Goal: Find contact information: Find contact information

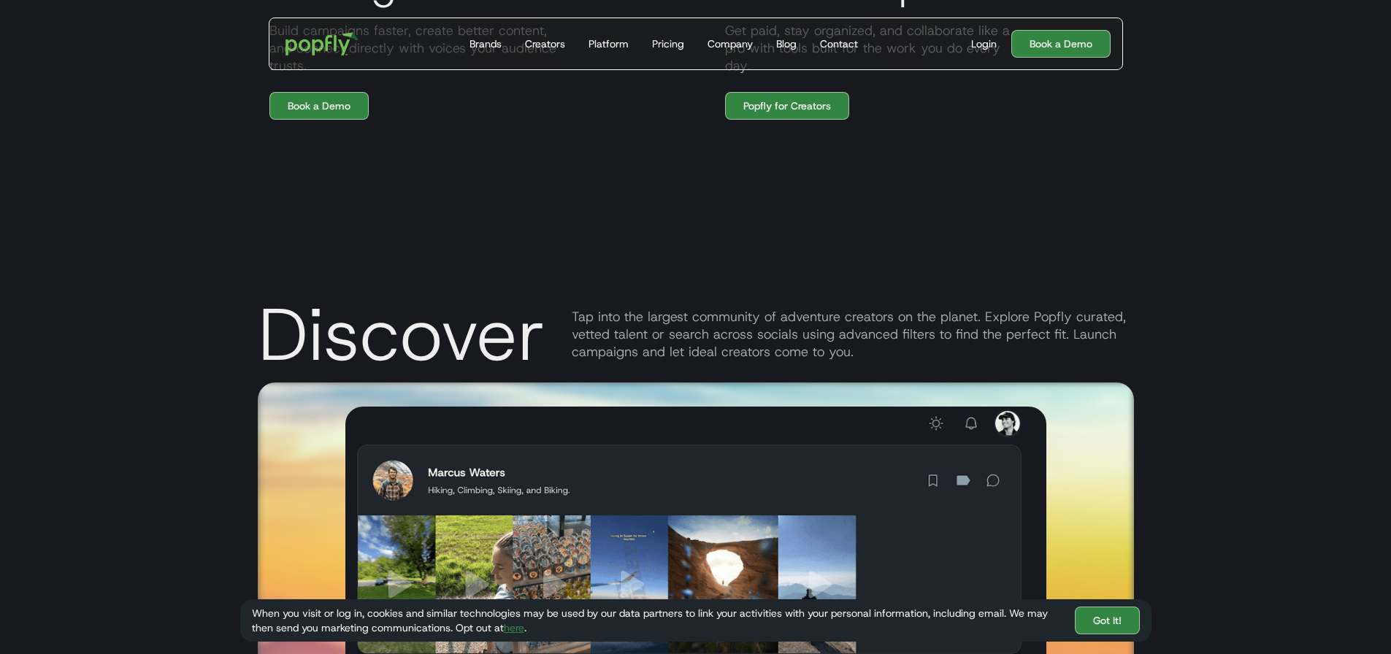
scroll to position [1972, 0]
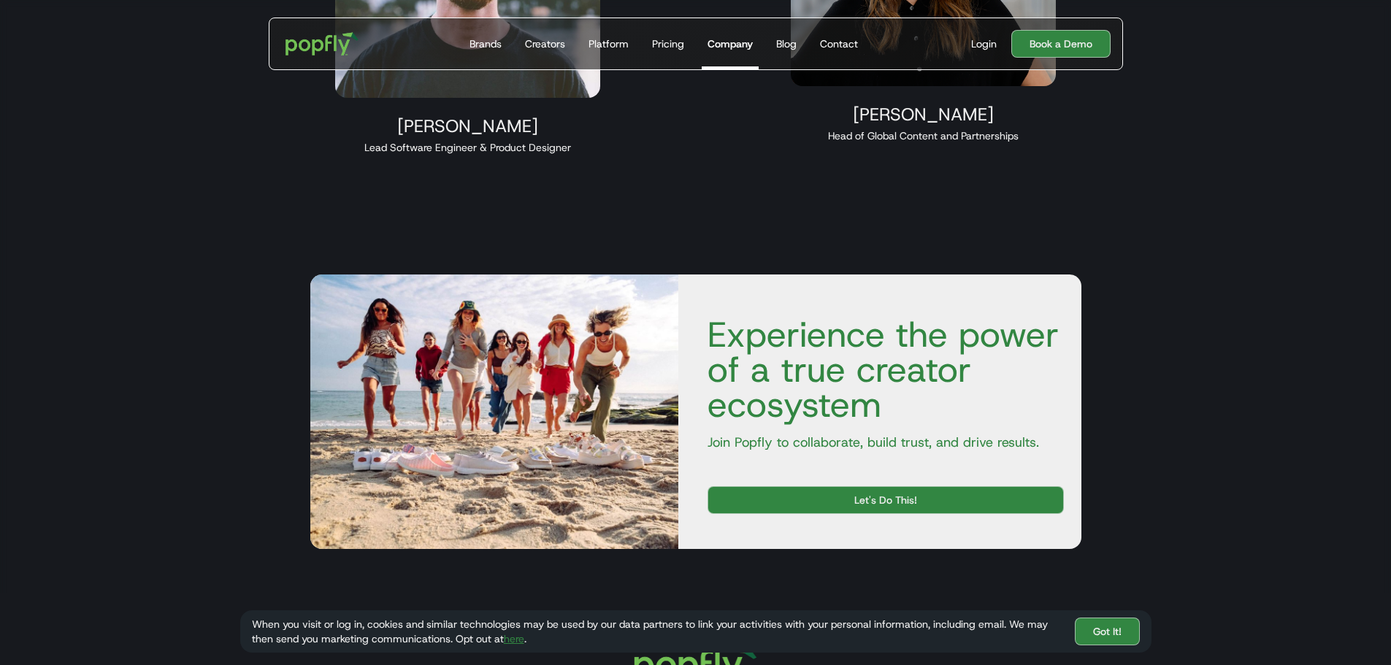
scroll to position [1922, 0]
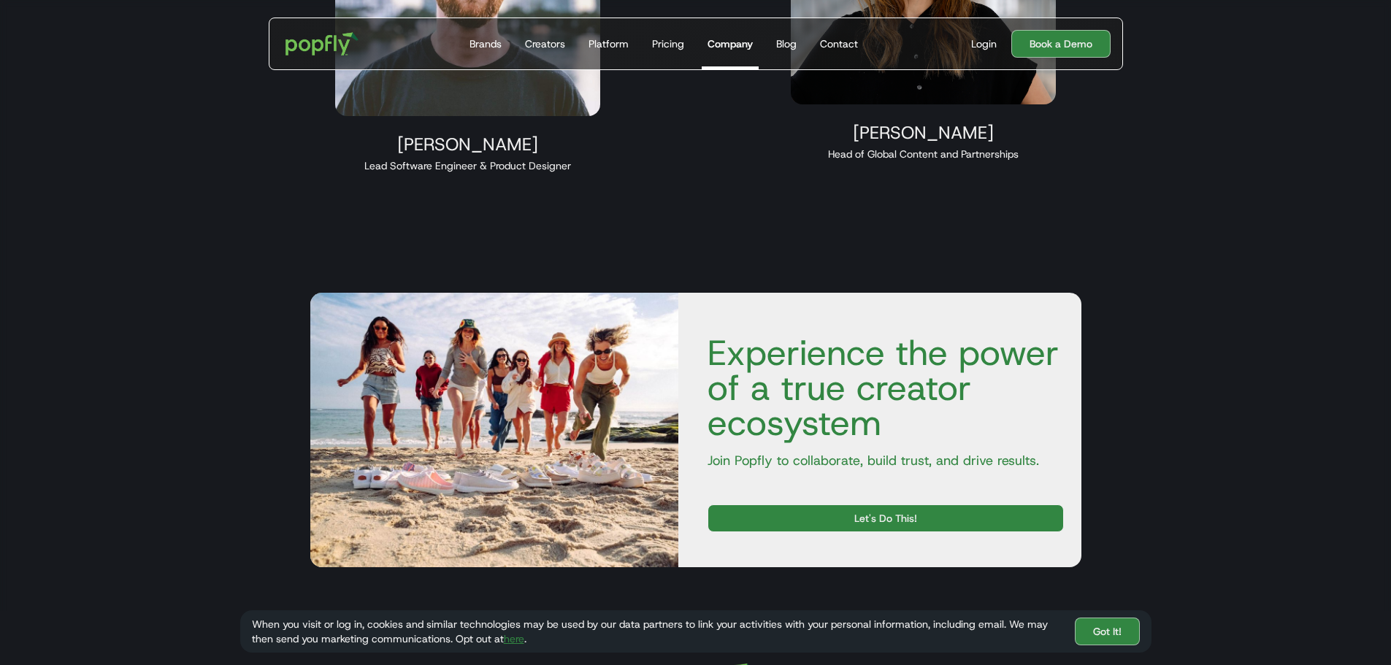
drag, startPoint x: 803, startPoint y: 523, endPoint x: 809, endPoint y: 513, distance: 11.8
click at [803, 522] on link "Let's Do This!" at bounding box center [886, 519] width 356 height 28
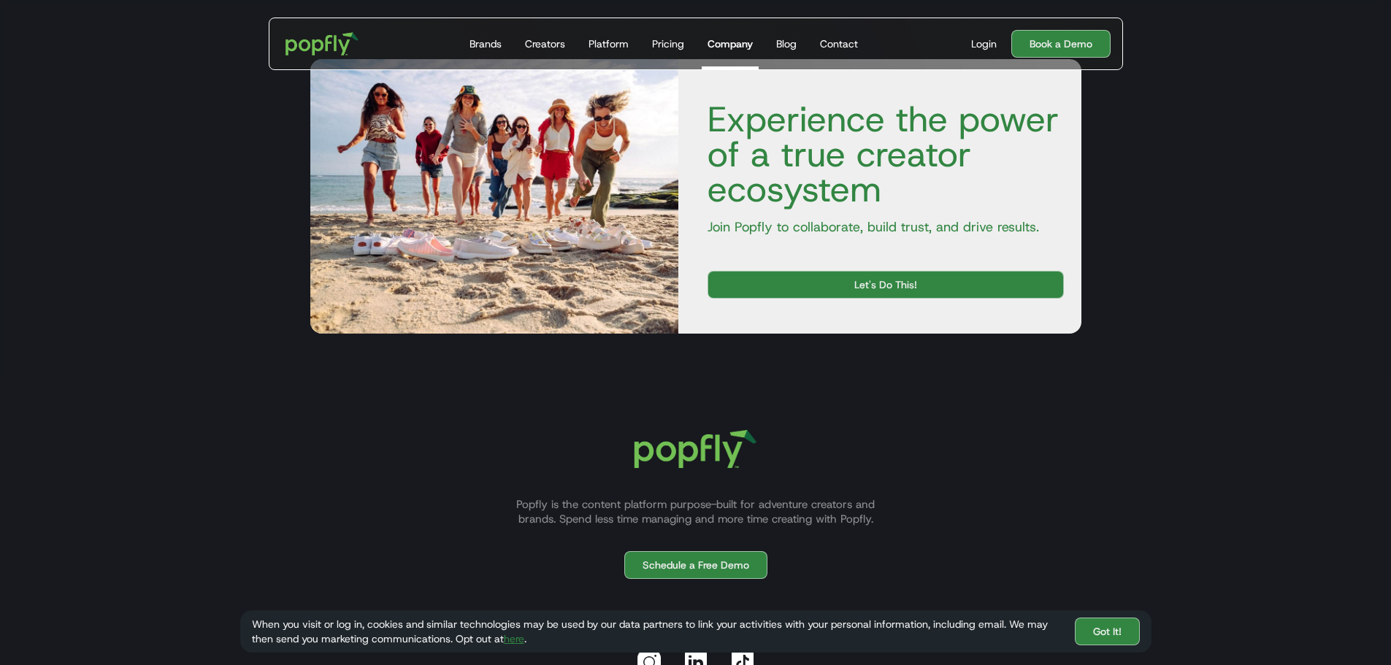
scroll to position [2288, 0]
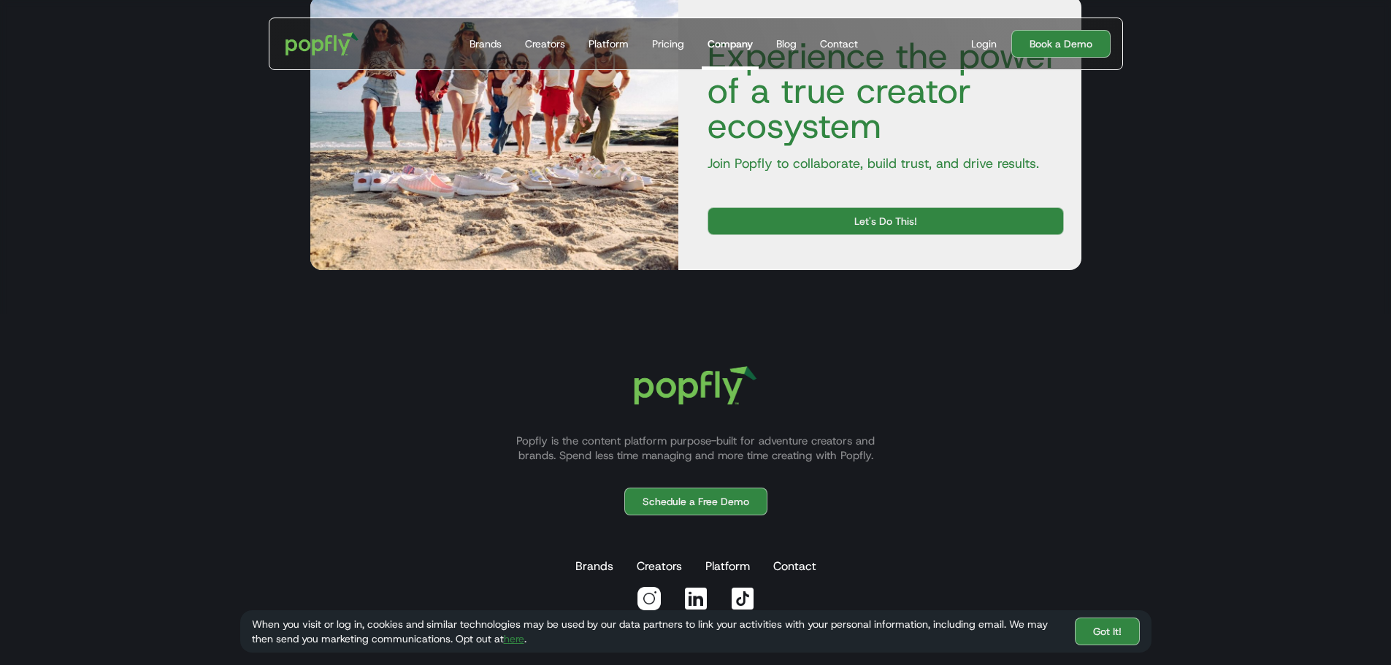
scroll to position [2288, 0]
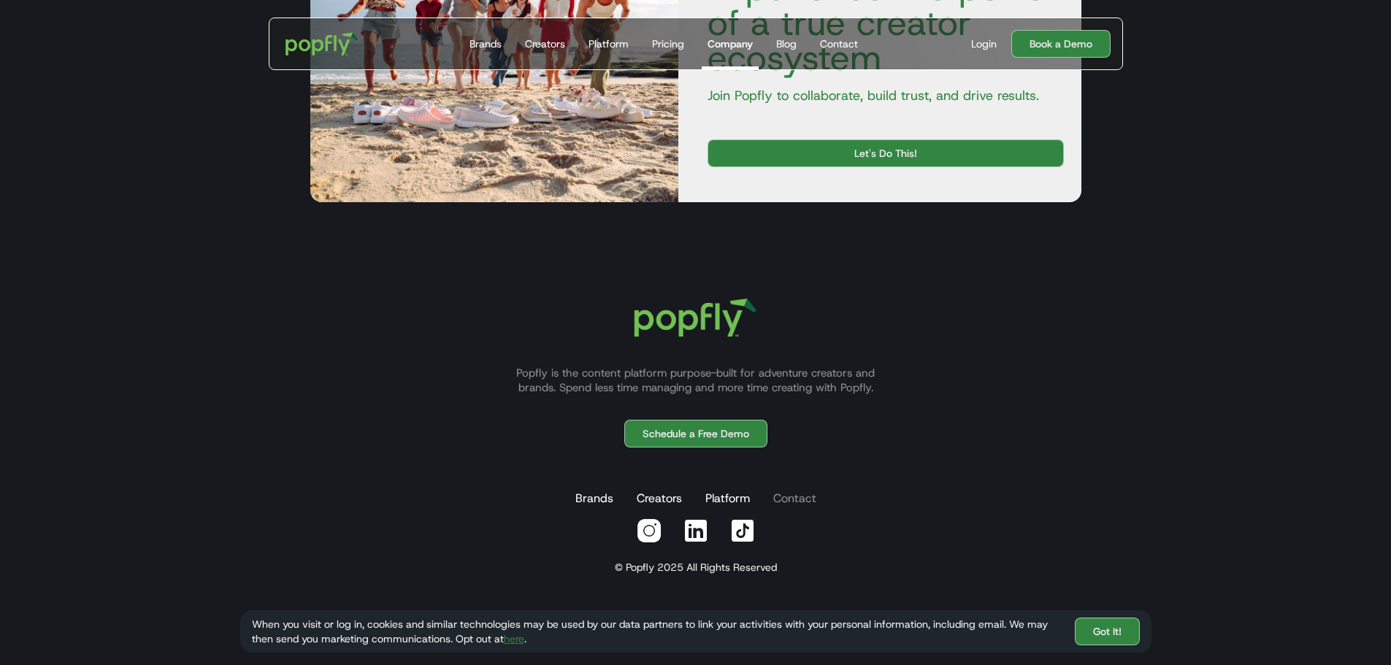
click at [792, 500] on link "Contact" at bounding box center [795, 498] width 49 height 29
